Goal: Navigation & Orientation: Find specific page/section

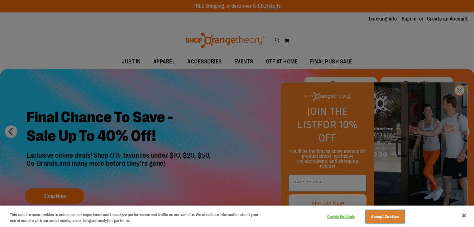
click at [392, 213] on button "Accept Cookies" at bounding box center [384, 217] width 39 height 13
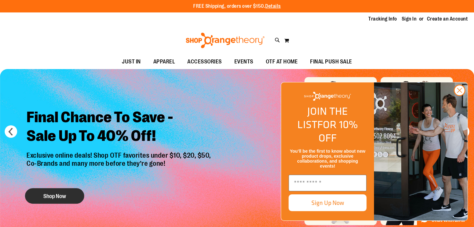
click at [63, 191] on button "Shop Now" at bounding box center [54, 196] width 59 height 16
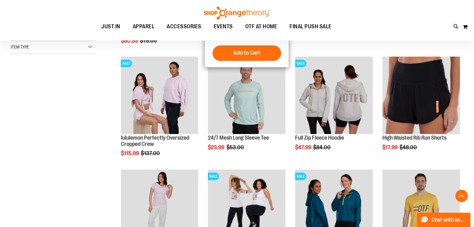
scroll to position [187, 0]
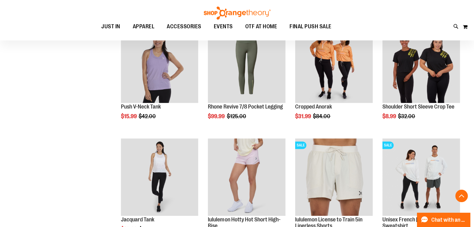
scroll to position [529, 0]
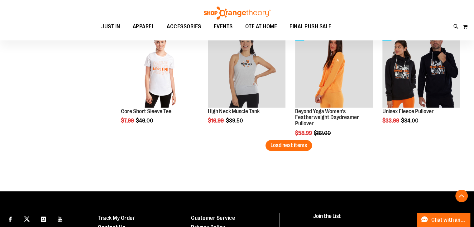
scroll to position [1000, 0]
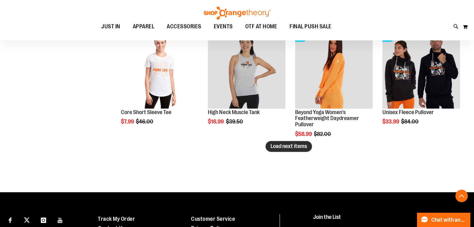
click at [272, 145] on span "Load next items" at bounding box center [288, 146] width 36 height 6
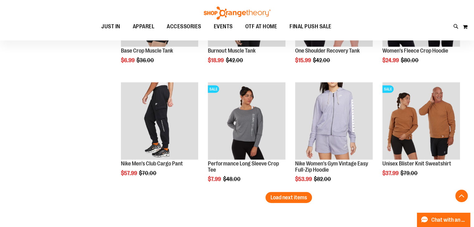
scroll to position [1280, 0]
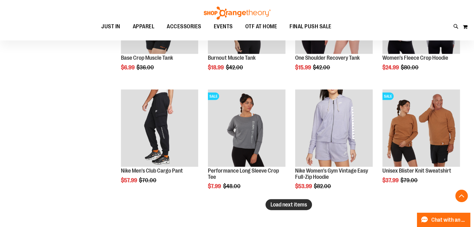
click at [299, 205] on span "Load next items" at bounding box center [288, 205] width 36 height 6
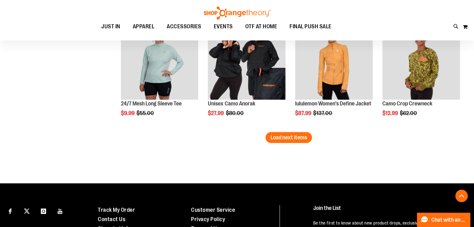
scroll to position [1678, 0]
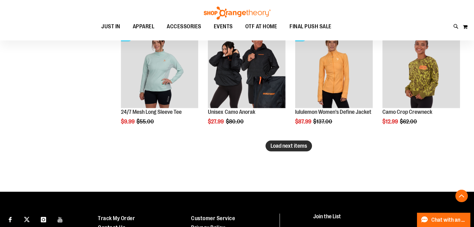
click at [300, 143] on span "Load next items" at bounding box center [288, 146] width 36 height 6
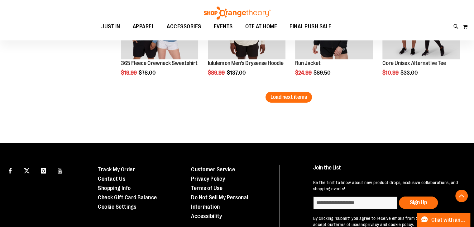
scroll to position [2048, 0]
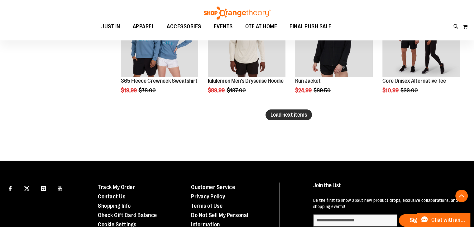
click at [302, 112] on span "Load next items" at bounding box center [288, 115] width 36 height 6
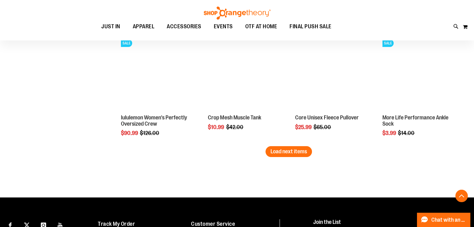
scroll to position [2359, 0]
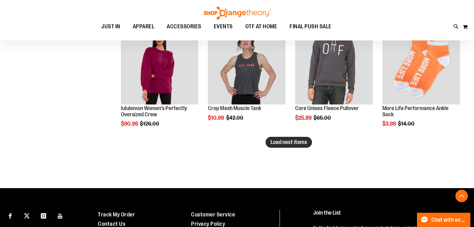
click at [282, 139] on span "Load next items" at bounding box center [288, 142] width 36 height 6
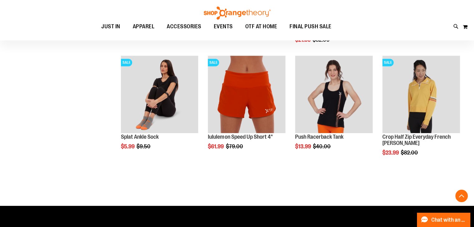
scroll to position [2671, 0]
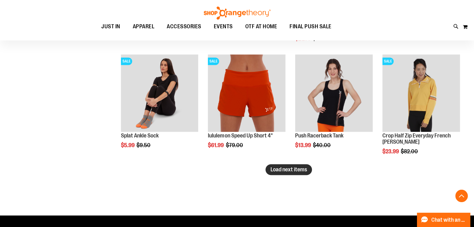
click at [283, 165] on button "Load next items" at bounding box center [288, 169] width 46 height 11
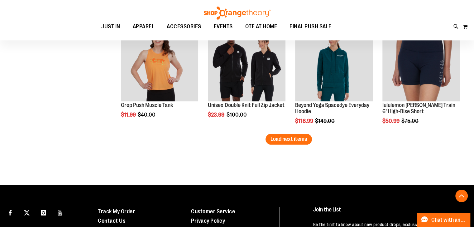
scroll to position [3044, 0]
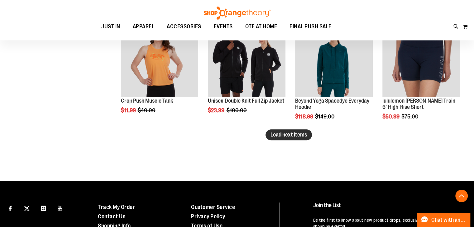
click at [289, 134] on span "Load next items" at bounding box center [288, 135] width 36 height 6
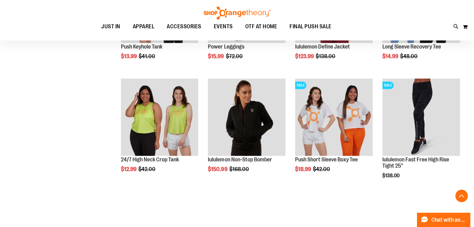
scroll to position [3325, 0]
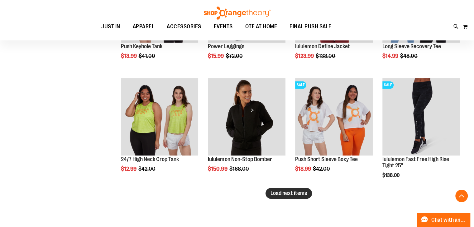
click at [295, 190] on span "Load next items" at bounding box center [288, 193] width 36 height 6
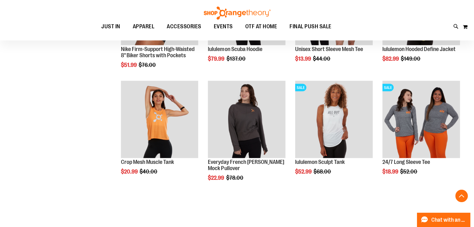
scroll to position [3667, 0]
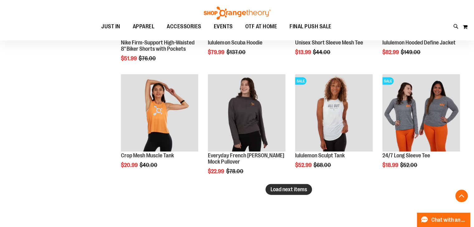
click at [286, 188] on span "Load next items" at bounding box center [288, 190] width 36 height 6
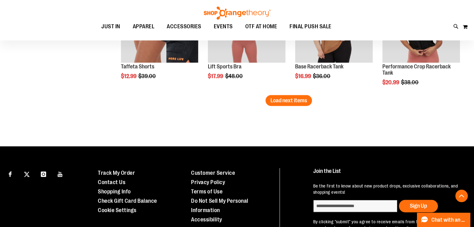
scroll to position [4104, 0]
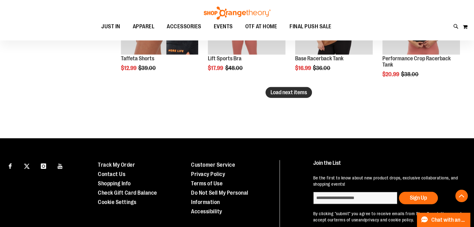
click at [291, 94] on span "Load next items" at bounding box center [288, 92] width 36 height 6
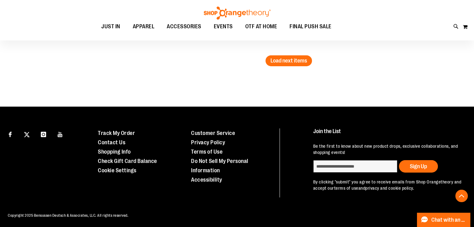
scroll to position [4477, 0]
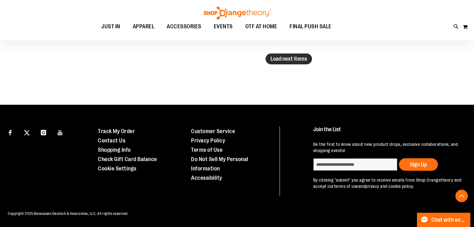
click at [299, 57] on span "Load next items" at bounding box center [288, 59] width 36 height 6
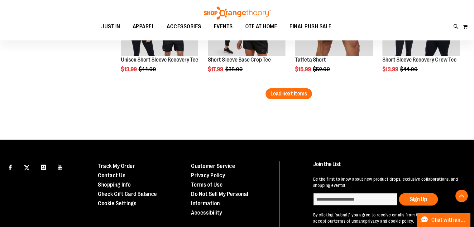
scroll to position [4789, 0]
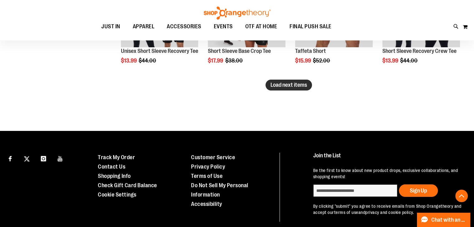
click at [297, 85] on span "Load next items" at bounding box center [288, 85] width 36 height 6
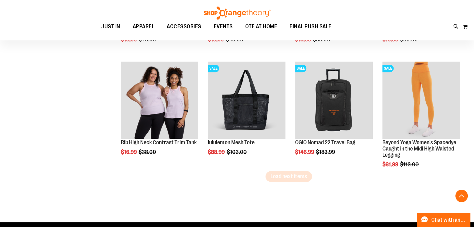
scroll to position [5038, 0]
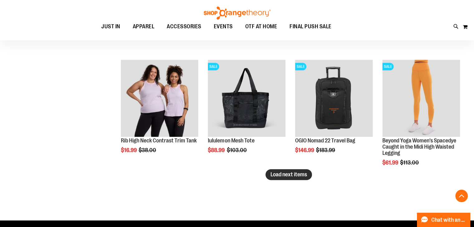
click at [301, 178] on button "Load next items" at bounding box center [288, 174] width 46 height 11
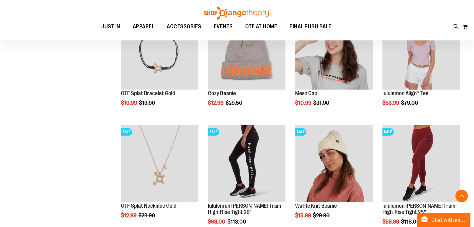
scroll to position [5349, 0]
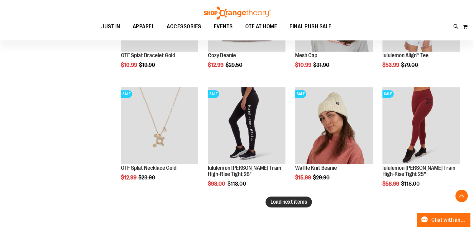
click at [288, 203] on span "Load next items" at bounding box center [288, 202] width 36 height 6
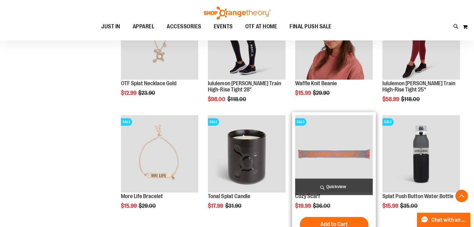
scroll to position [5434, 0]
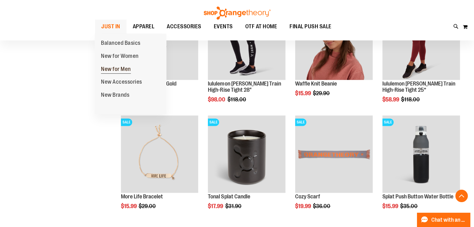
click at [111, 66] on span "New for Men" at bounding box center [116, 70] width 30 height 8
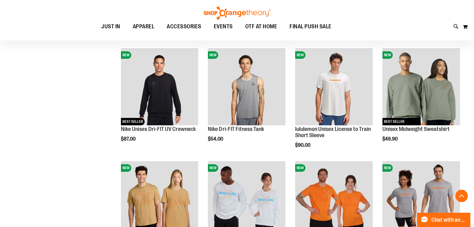
scroll to position [249, 0]
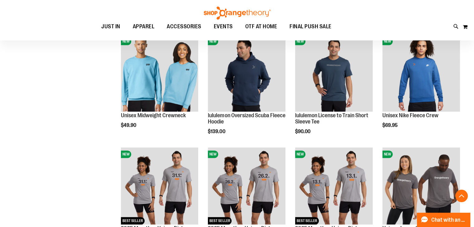
scroll to position [436, 0]
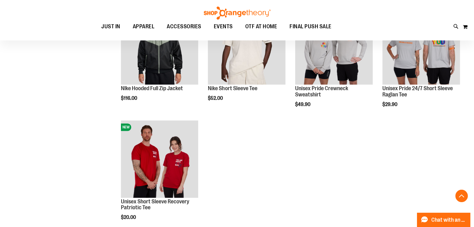
scroll to position [529, 0]
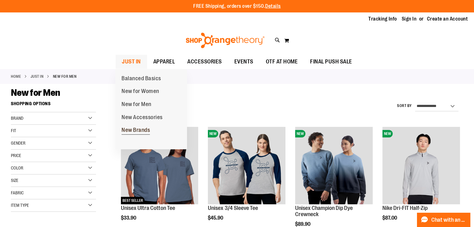
click at [133, 130] on span "New Brands" at bounding box center [135, 131] width 28 height 8
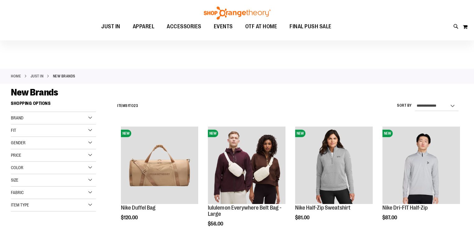
scroll to position [93, 0]
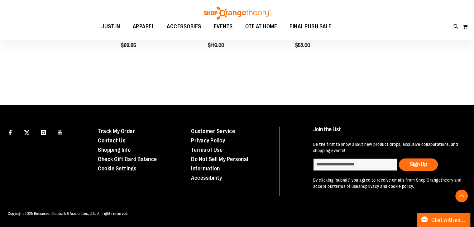
scroll to position [744, 0]
